Goal: Information Seeking & Learning: Learn about a topic

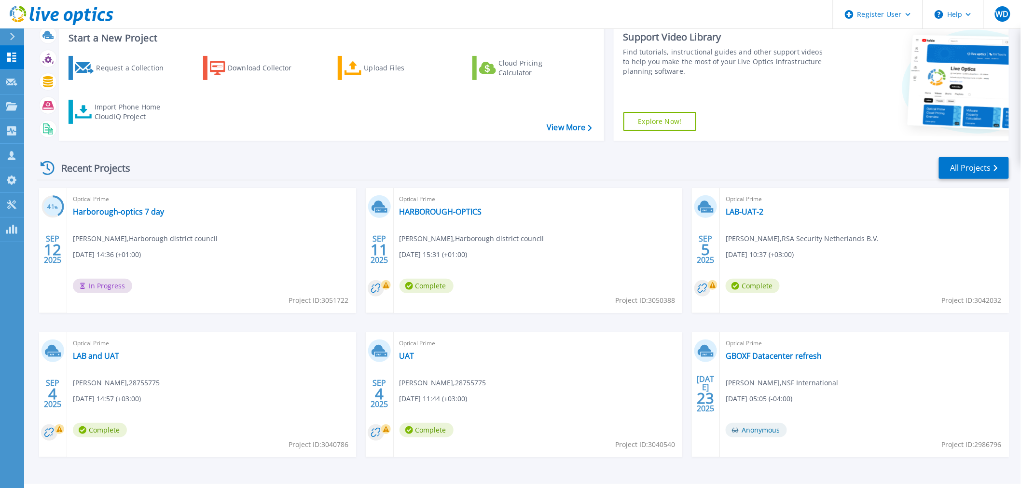
scroll to position [87, 0]
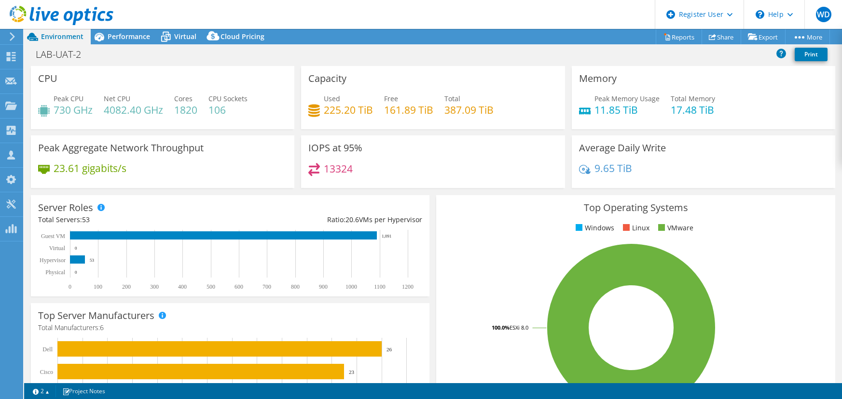
select select "USD"
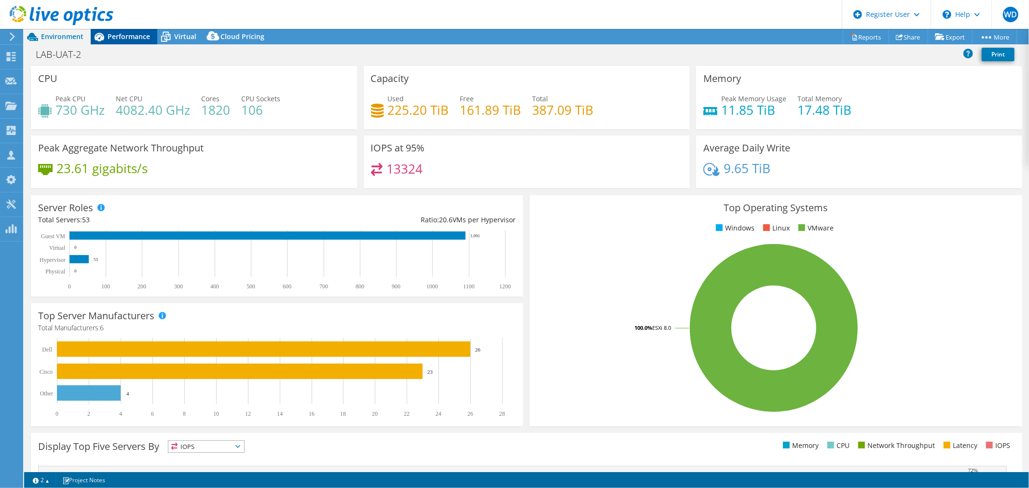
click at [138, 36] on span "Performance" at bounding box center [129, 36] width 42 height 9
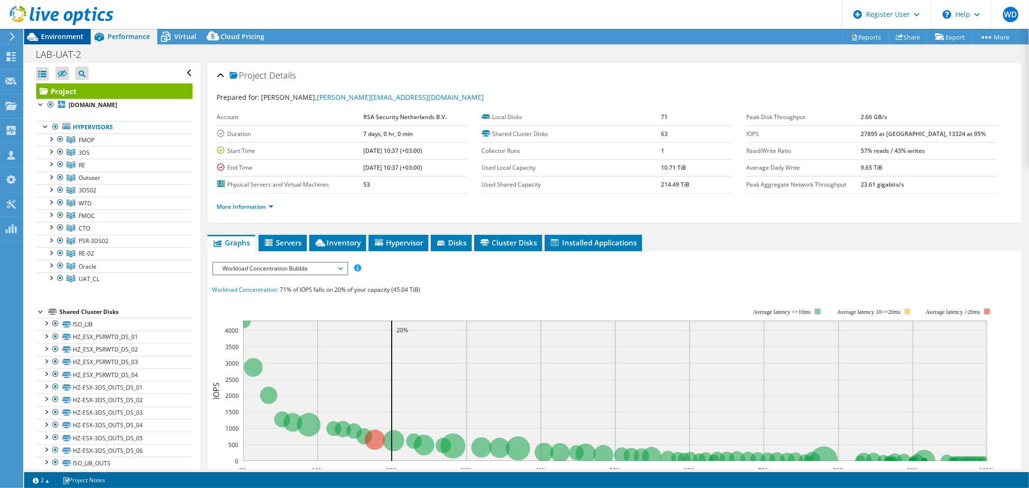
click at [57, 39] on span "Environment" at bounding box center [62, 36] width 42 height 9
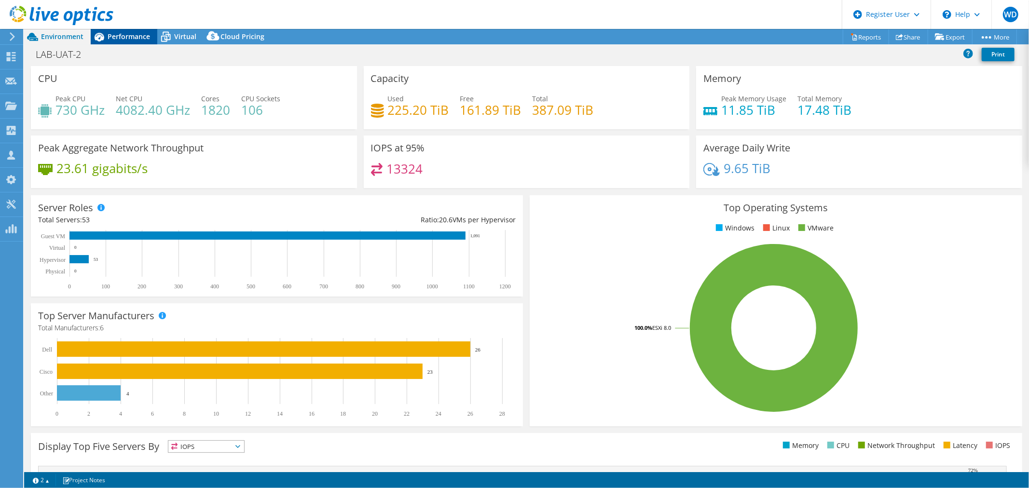
click at [109, 36] on span "Performance" at bounding box center [129, 36] width 42 height 9
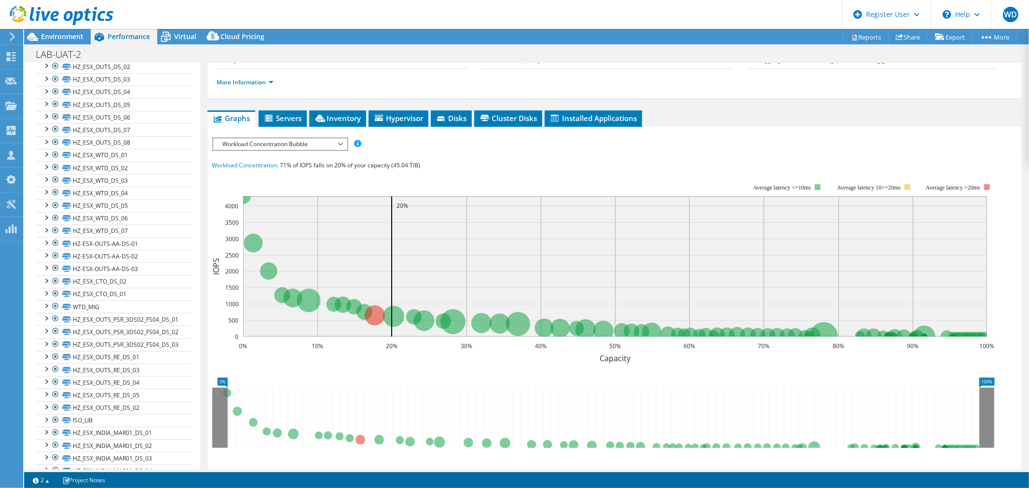
scroll to position [285, 0]
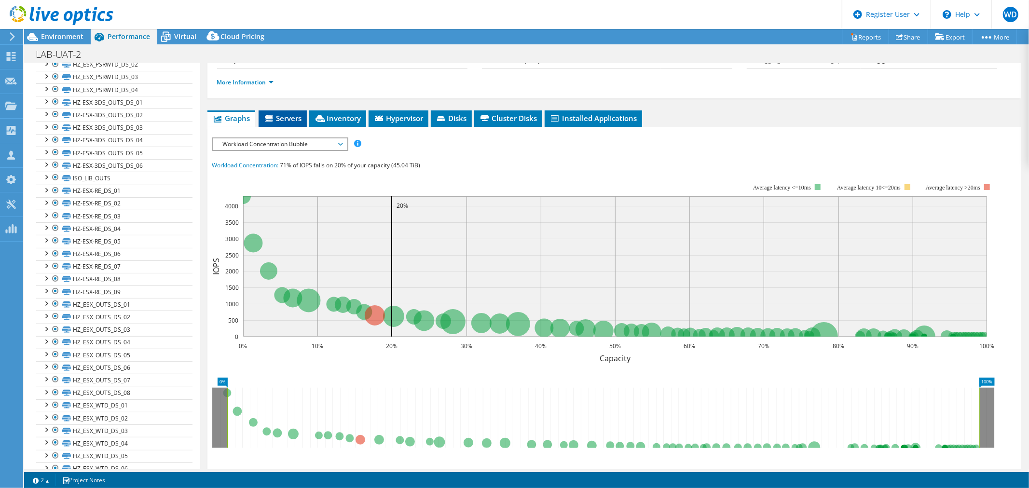
click at [288, 115] on span "Servers" at bounding box center [282, 118] width 39 height 10
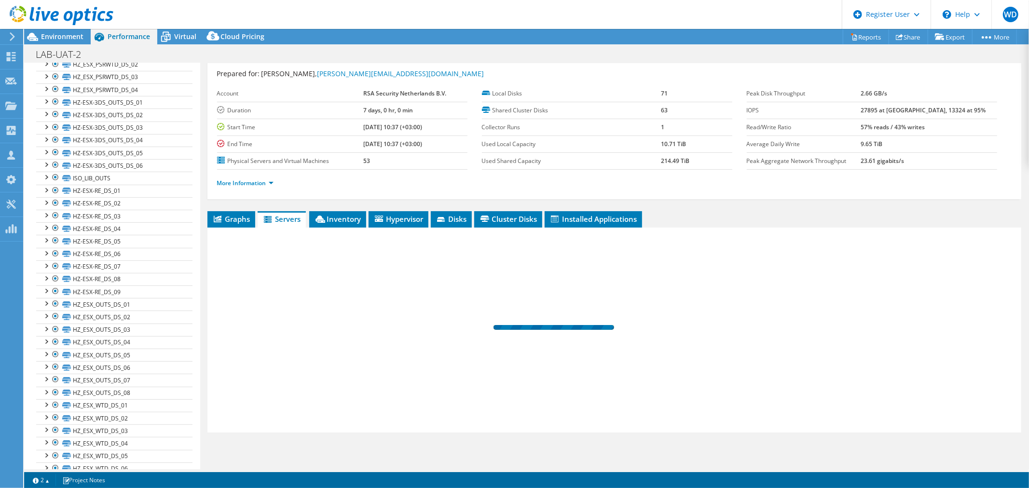
scroll to position [23, 0]
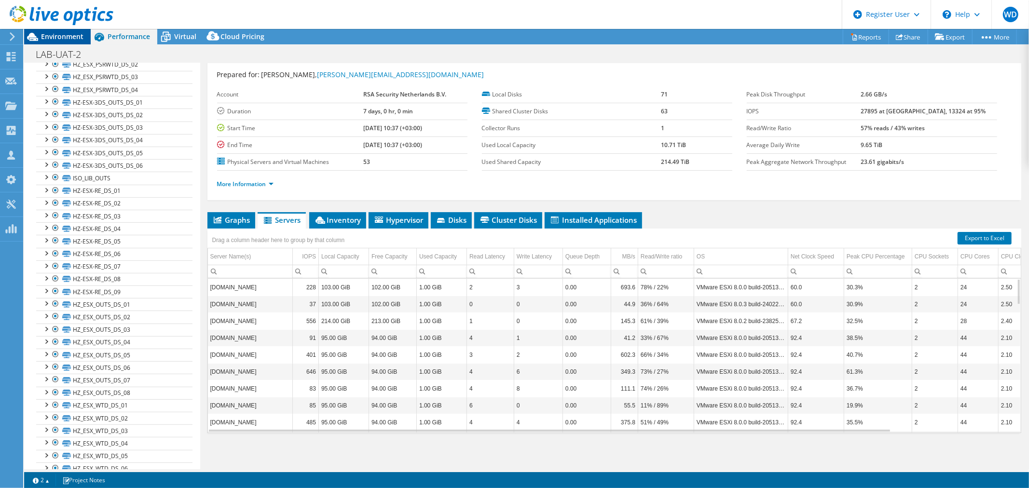
click at [71, 36] on span "Environment" at bounding box center [62, 36] width 42 height 9
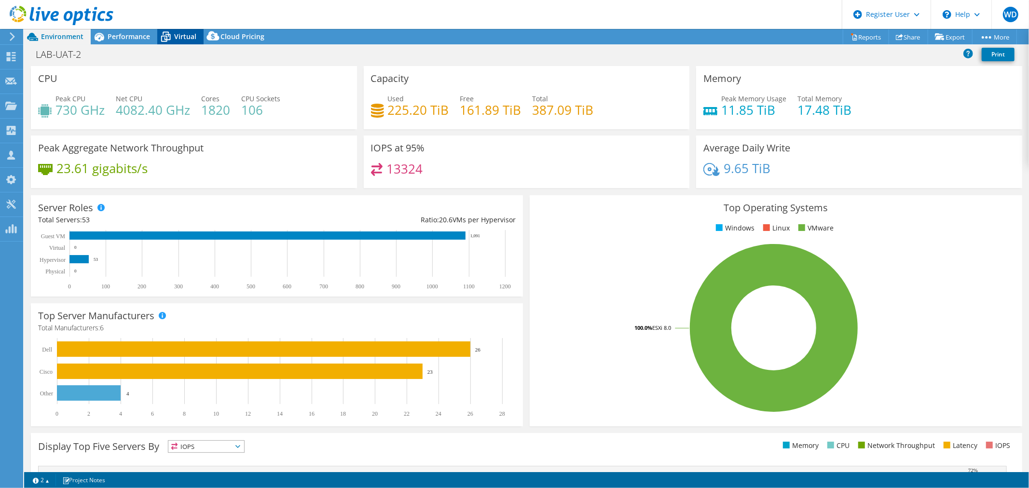
click at [187, 35] on span "Virtual" at bounding box center [185, 36] width 22 height 9
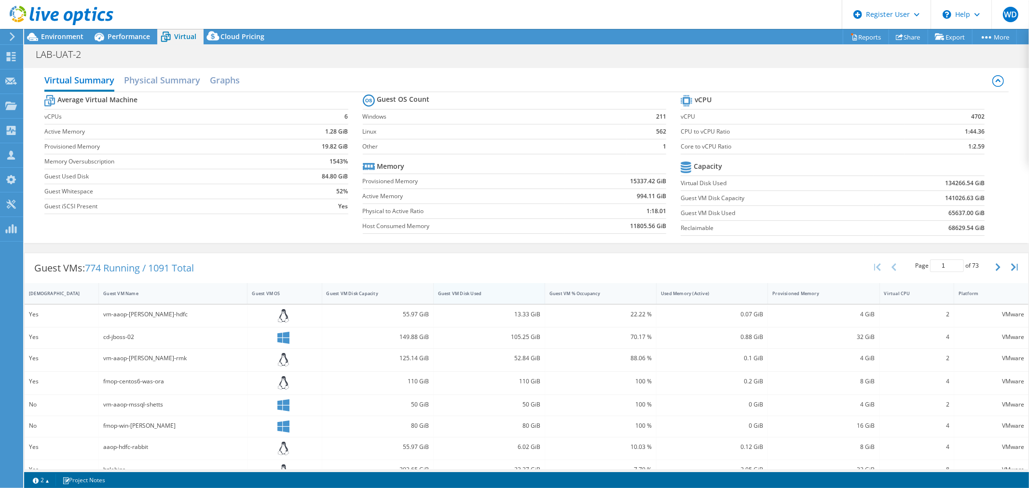
click at [519, 291] on div "Guest VM Disk Used" at bounding box center [483, 293] width 91 height 6
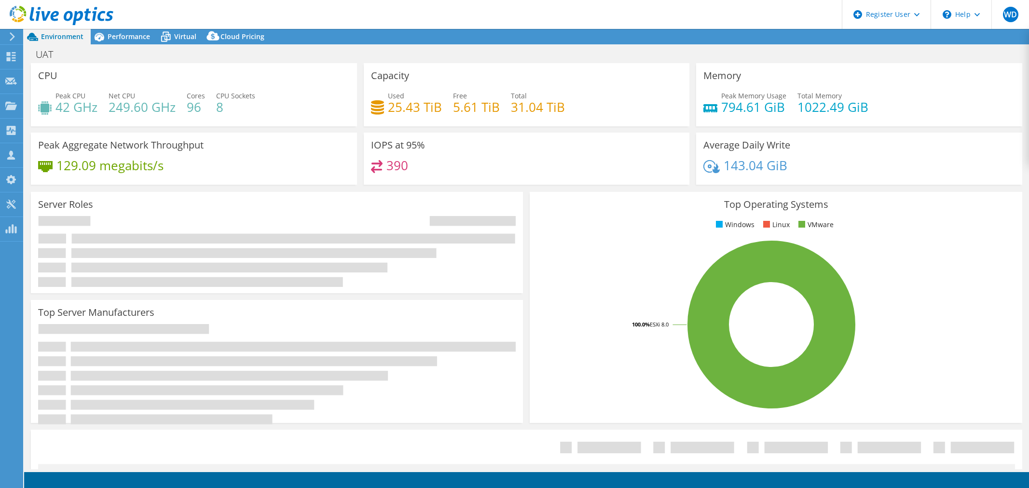
select select "USD"
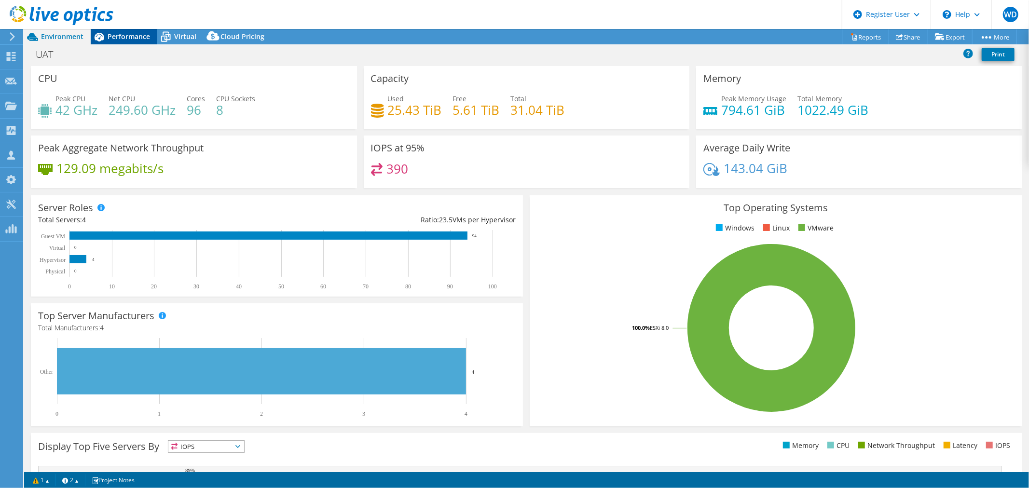
click at [126, 36] on span "Performance" at bounding box center [129, 36] width 42 height 9
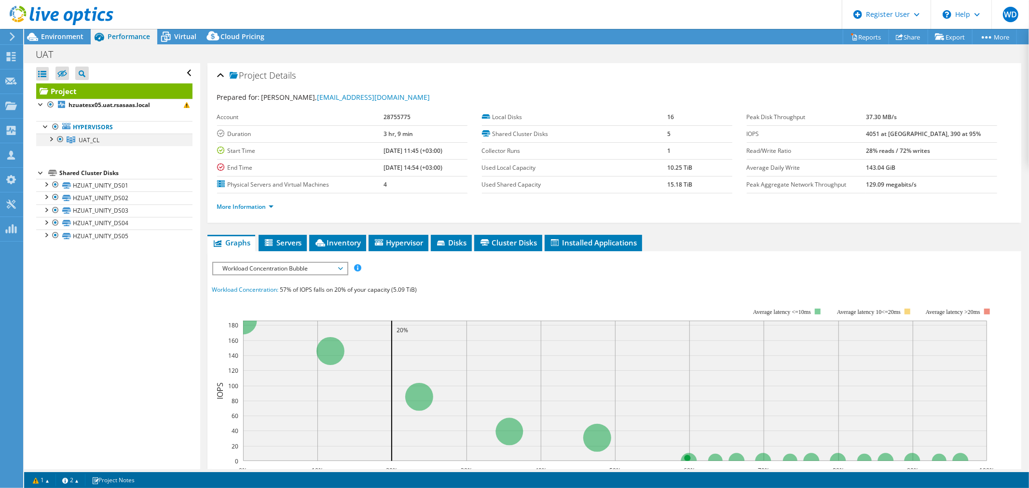
click at [46, 138] on div at bounding box center [51, 139] width 10 height 10
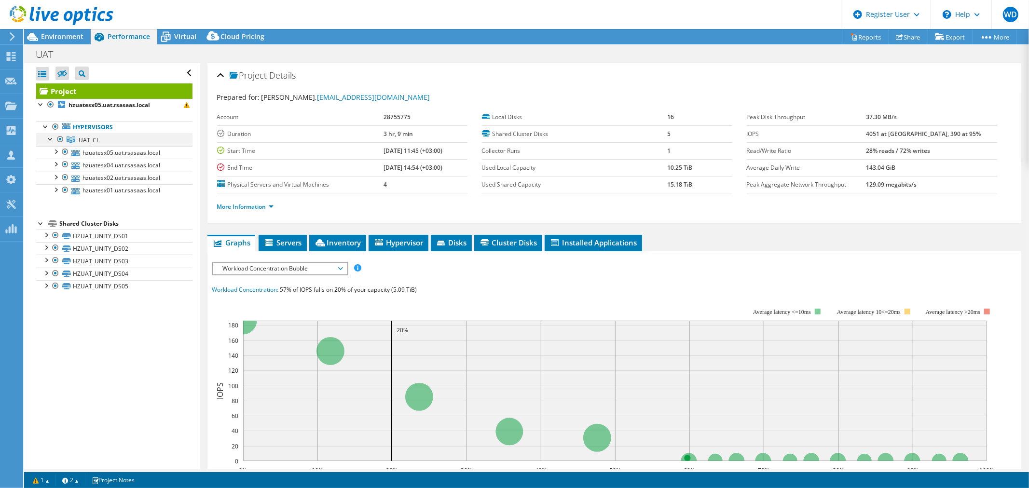
click at [46, 138] on div at bounding box center [51, 139] width 10 height 10
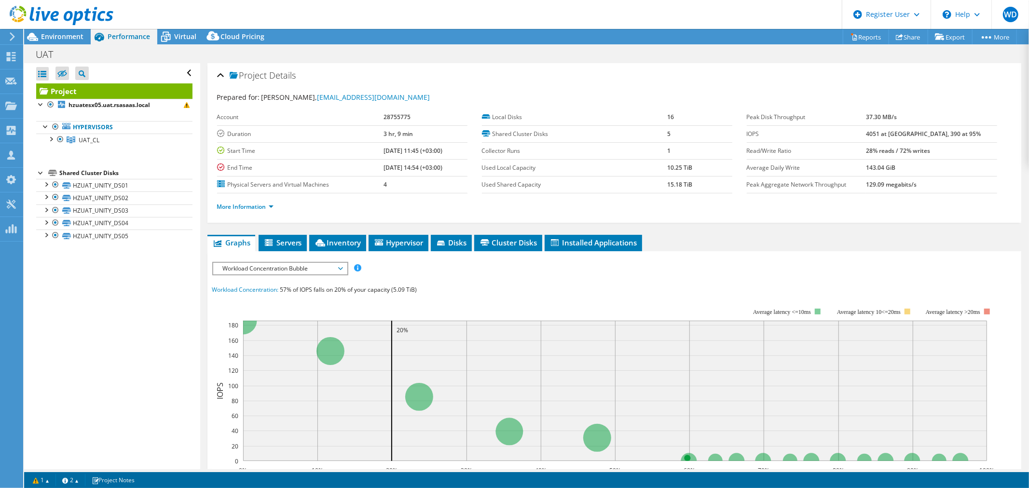
drag, startPoint x: 64, startPoint y: 34, endPoint x: 134, endPoint y: 35, distance: 70.4
click at [67, 35] on span "Environment" at bounding box center [62, 36] width 42 height 9
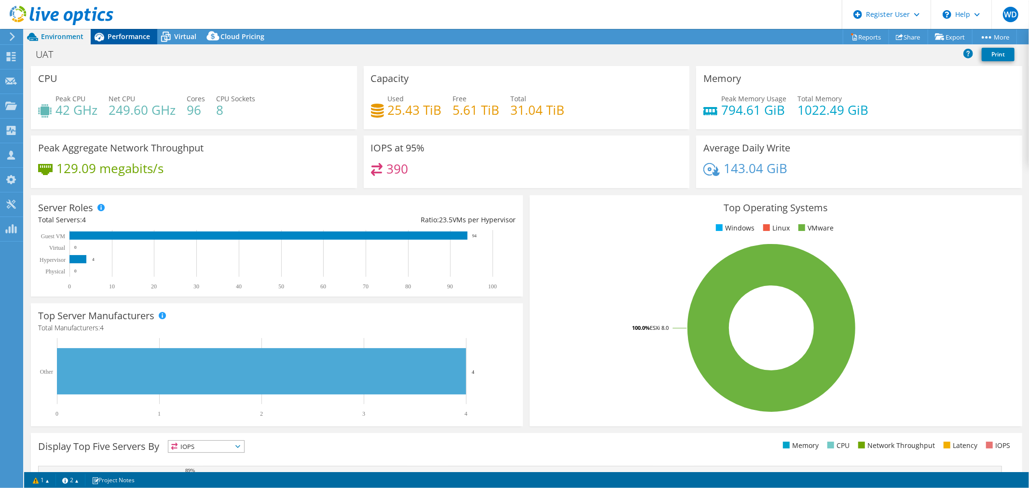
click at [133, 37] on span "Performance" at bounding box center [129, 36] width 42 height 9
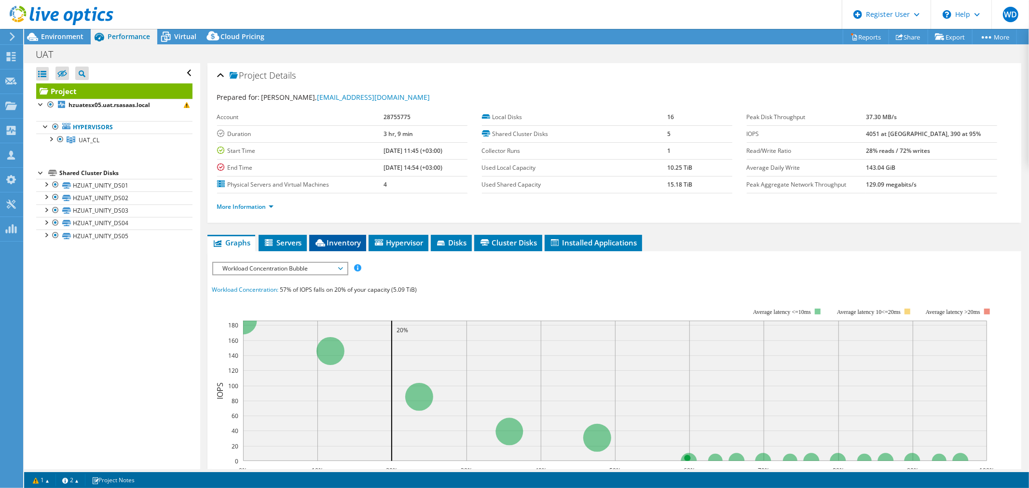
click at [349, 241] on span "Inventory" at bounding box center [337, 243] width 47 height 10
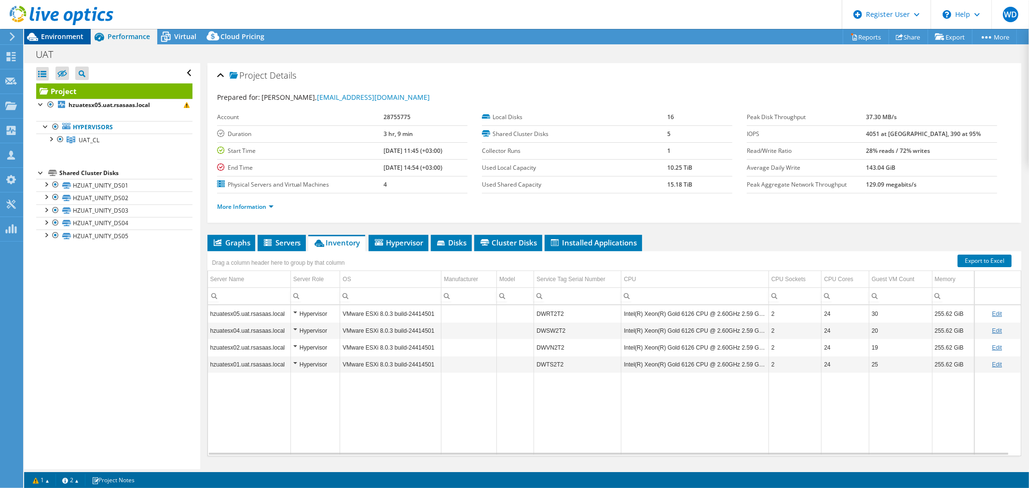
click at [62, 37] on span "Environment" at bounding box center [62, 36] width 42 height 9
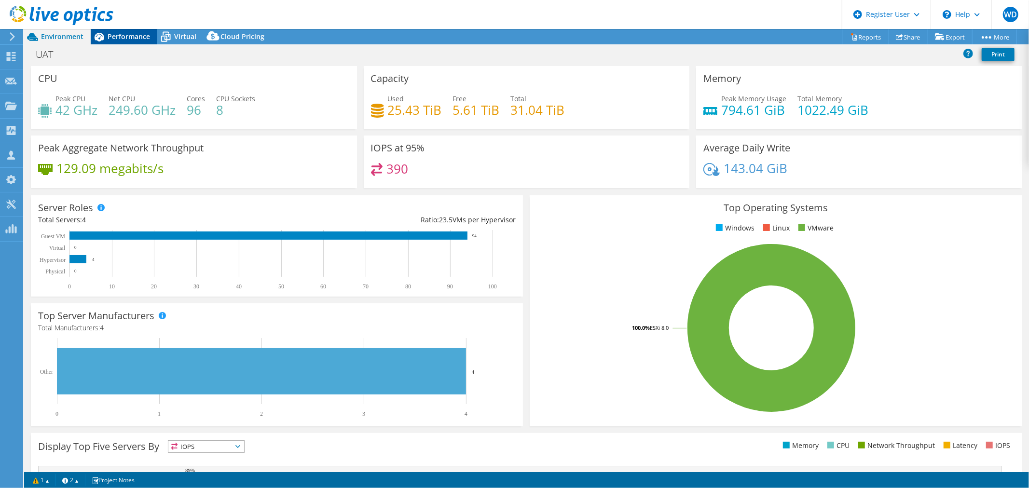
click at [138, 36] on span "Performance" at bounding box center [129, 36] width 42 height 9
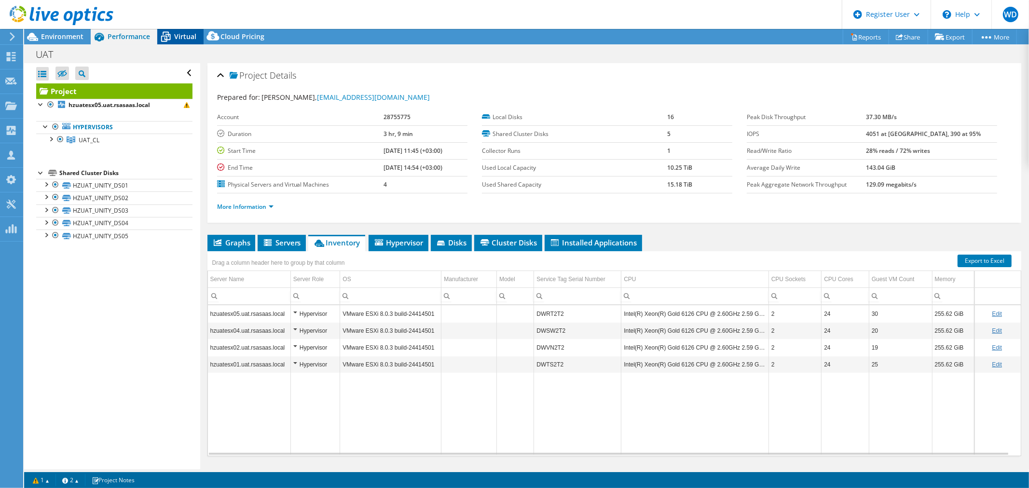
click at [189, 32] on span "Virtual" at bounding box center [185, 36] width 22 height 9
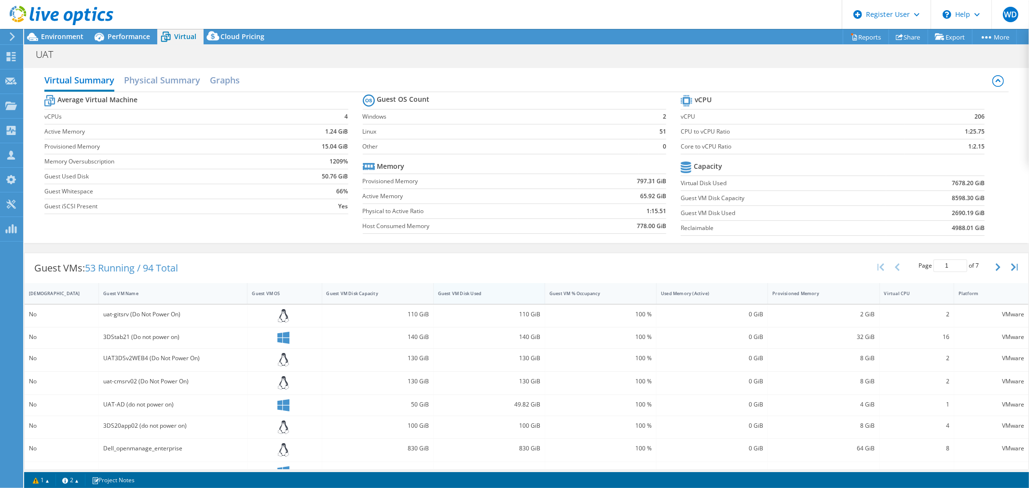
click at [498, 292] on div "Guest VM Disk Used" at bounding box center [483, 293] width 91 height 6
click at [498, 291] on div "Guest VM Disk Used" at bounding box center [483, 293] width 91 height 6
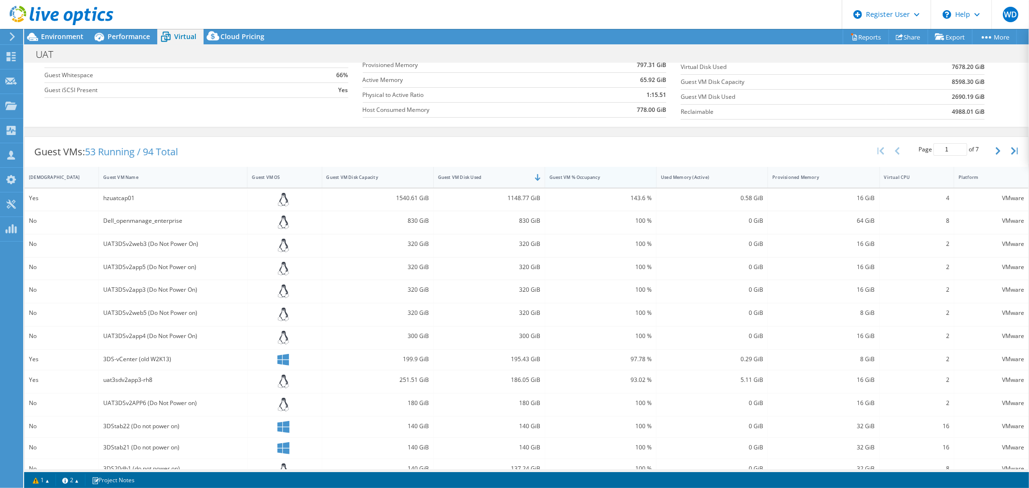
scroll to position [180, 0]
